Goal: Task Accomplishment & Management: Use online tool/utility

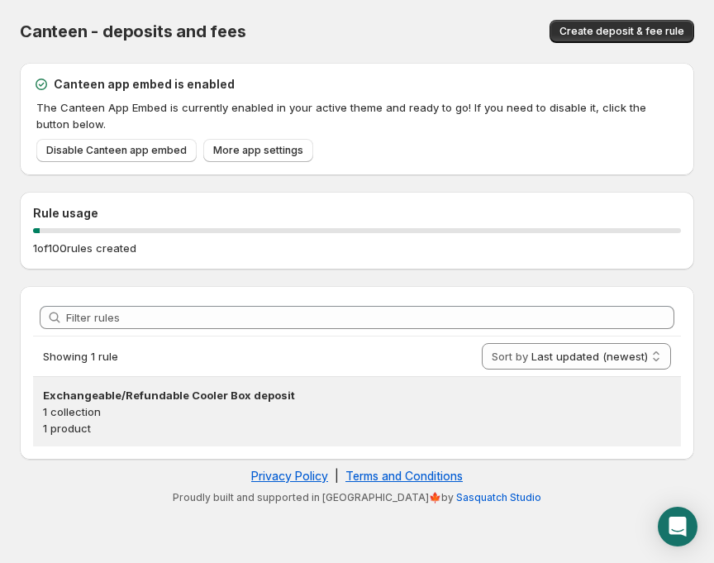
click at [160, 417] on p "1 collection" at bounding box center [357, 411] width 628 height 17
